Goal: Information Seeking & Learning: Learn about a topic

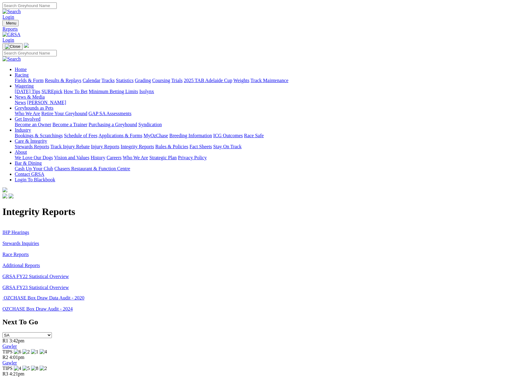
click at [21, 32] on img at bounding box center [11, 35] width 18 height 6
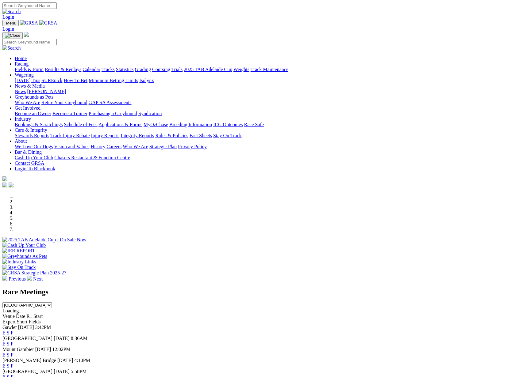
click at [29, 61] on link "Racing" at bounding box center [22, 63] width 14 height 5
click at [81, 67] on link "Results & Replays" at bounding box center [63, 69] width 36 height 5
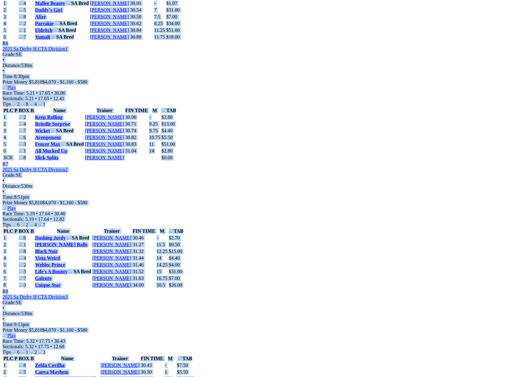
scroll to position [865, 0]
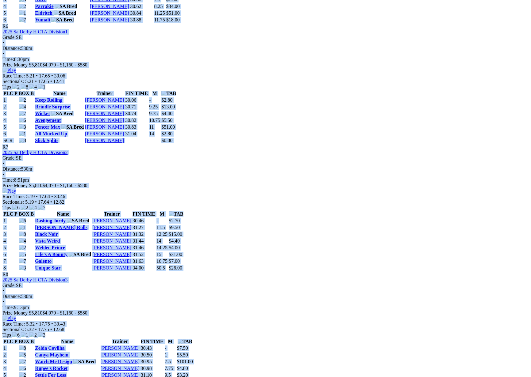
drag, startPoint x: 69, startPoint y: 123, endPoint x: 468, endPoint y: 205, distance: 406.8
click at [465, 202] on div "Weather: Fine Angle Park Thursday 11 Sep 2025 FIRST RACE: 6:39PM(ACST) Kennels …" at bounding box center [265, 134] width 526 height 1431
copy div "Weather: Fine Angle Park Thursday 11 Sep 2025 FIRST RACE: 6:39PM(ACST) Kennels …"
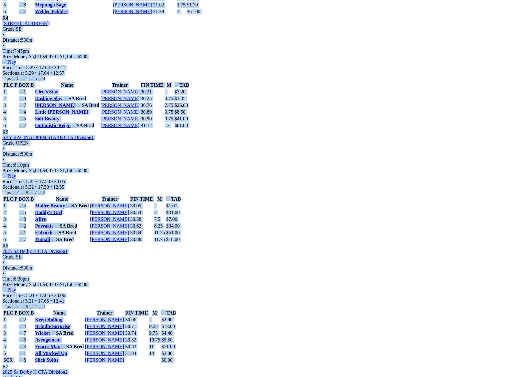
scroll to position [649, 0]
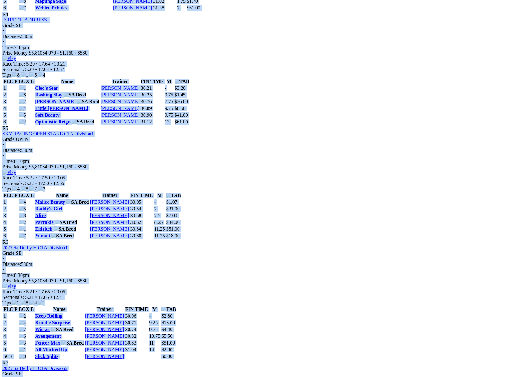
copy div "Weather: Fine Angle Park Thursday 11 Sep 2025 FIRST RACE: 6:39PM(ACST) Kennels …"
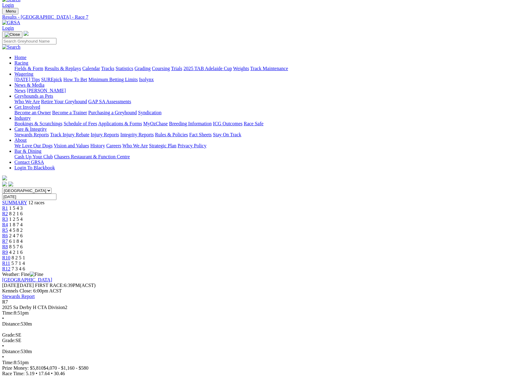
scroll to position [12, 0]
